Goal: Task Accomplishment & Management: Manage account settings

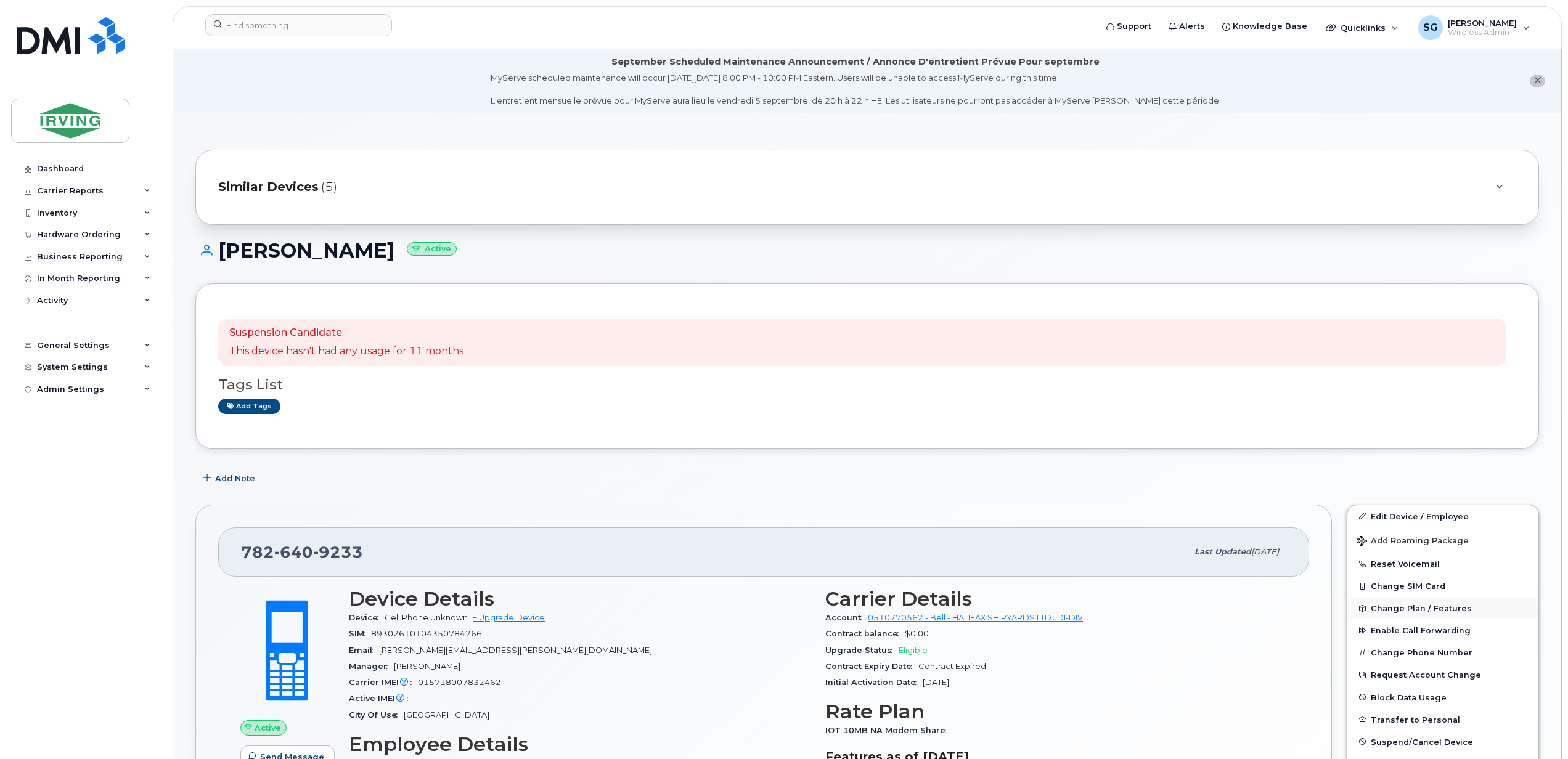
scroll to position [163, 0]
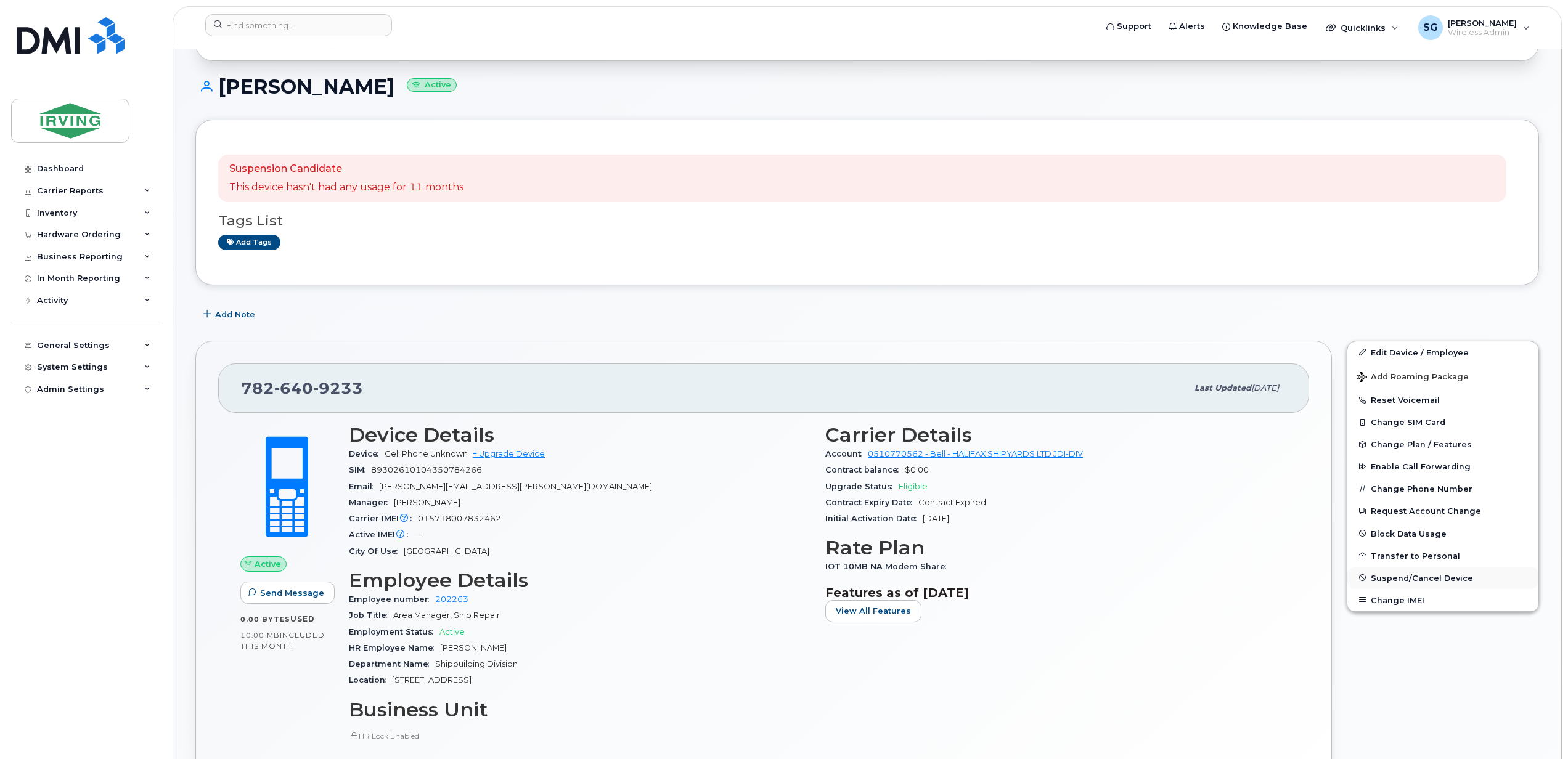
click at [1433, 579] on span "Suspend/Cancel Device" at bounding box center [1422, 578] width 103 height 10
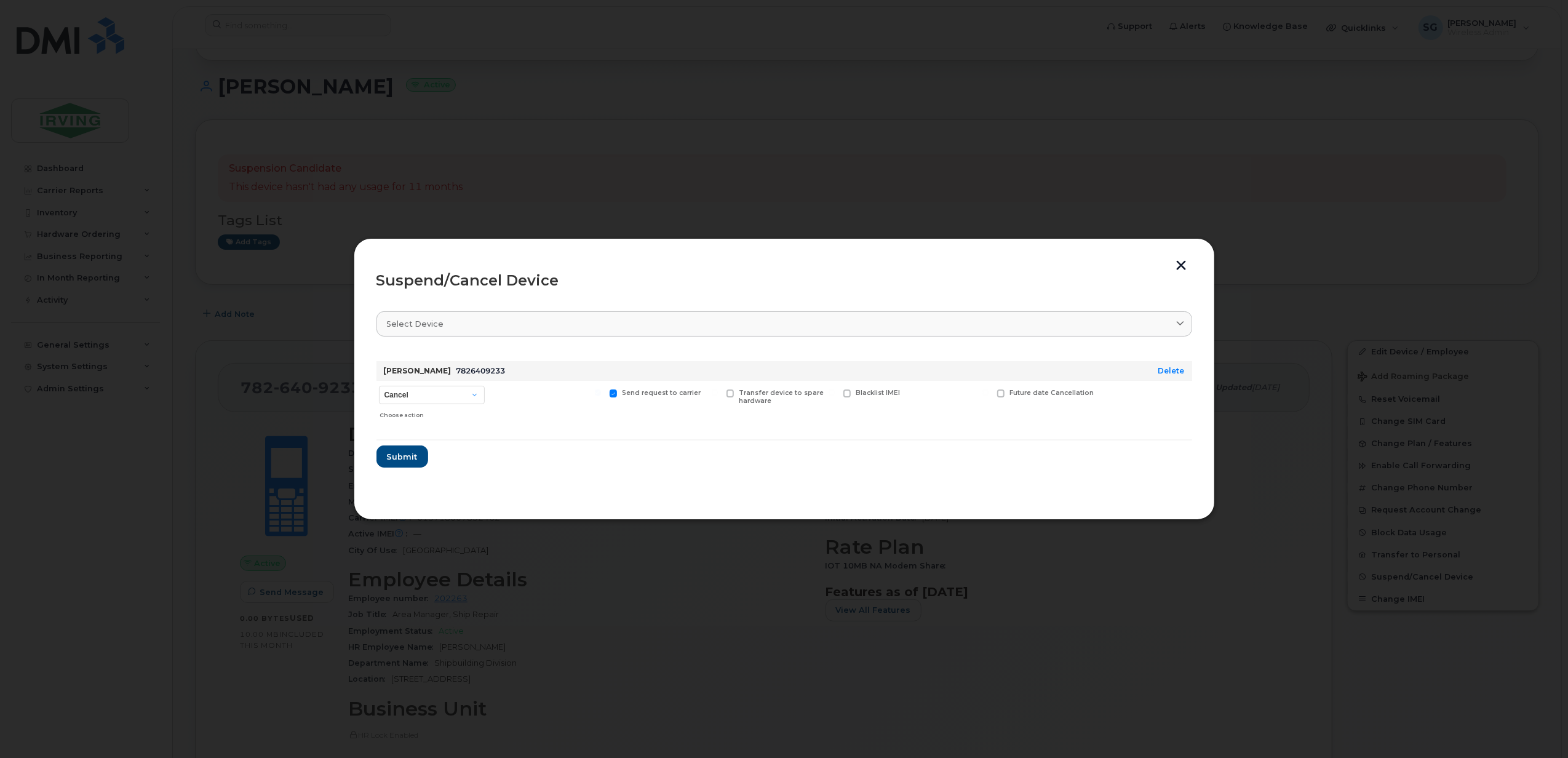
click at [1179, 268] on button "button" at bounding box center [1181, 267] width 18 height 13
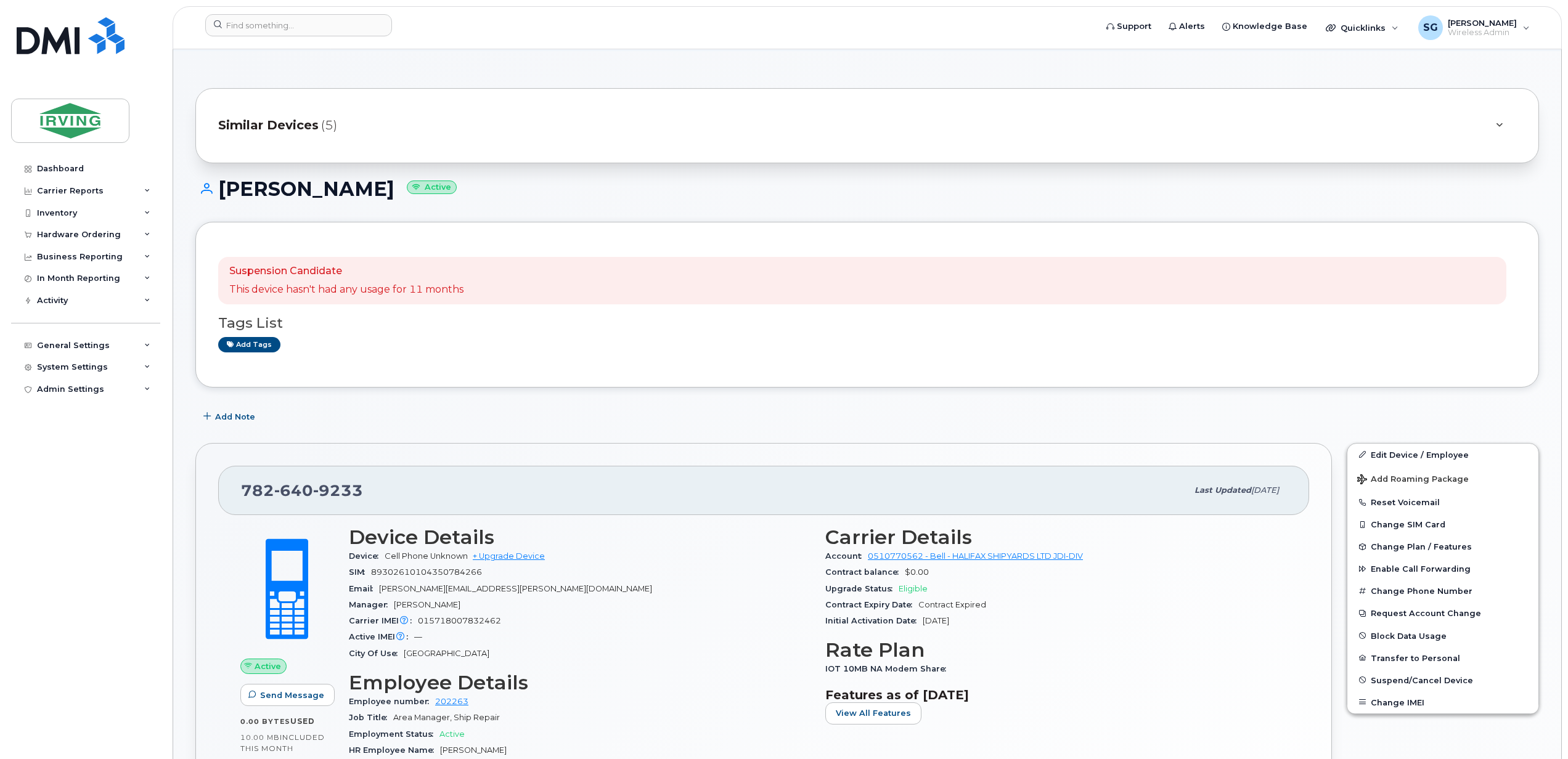
scroll to position [0, 0]
